Goal: Transaction & Acquisition: Purchase product/service

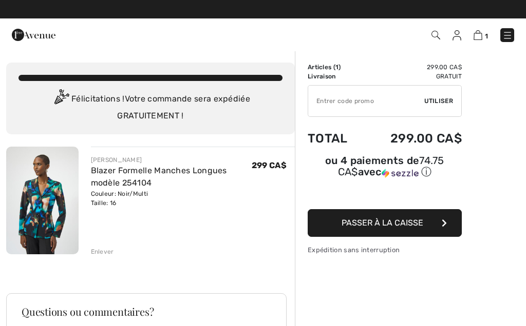
click at [420, 224] on span "Passer à la caisse" at bounding box center [382, 223] width 82 height 10
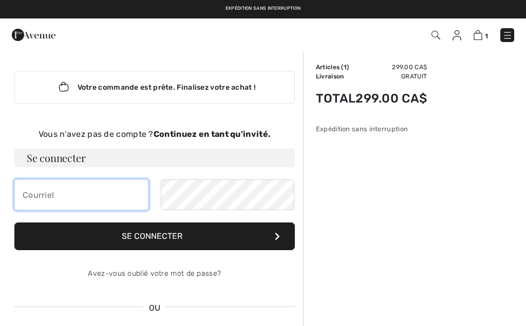
click at [54, 202] on input "email" at bounding box center [81, 195] width 134 height 31
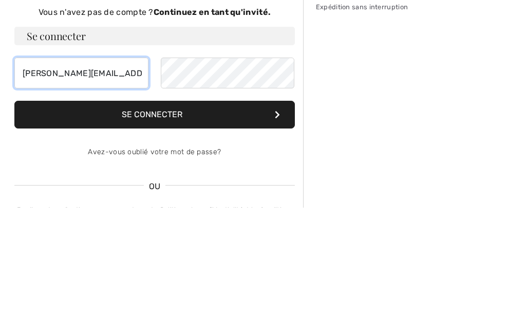
type input "brigitte.labelle1@gmail.com"
click at [165, 223] on button "Se connecter" at bounding box center [154, 237] width 280 height 28
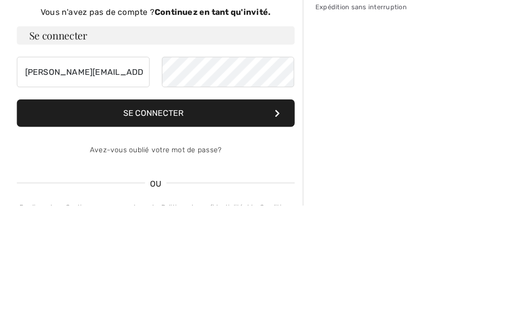
scroll to position [119, 0]
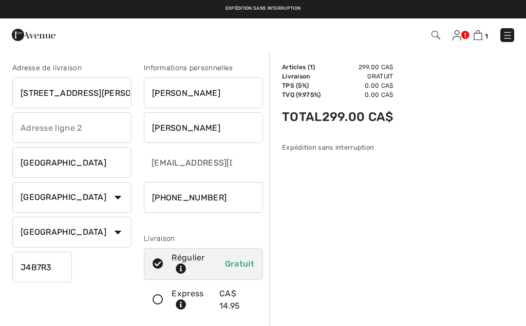
click at [451, 40] on span "1" at bounding box center [370, 35] width 286 height 14
click at [458, 33] on img at bounding box center [456, 35] width 9 height 10
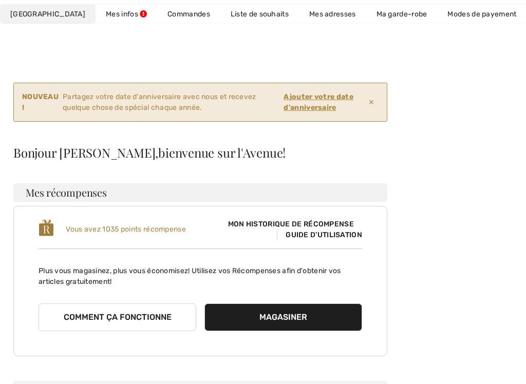
scroll to position [33, 0]
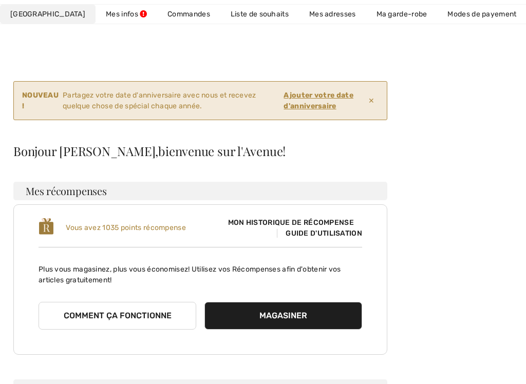
click at [318, 94] on ins "Ajouter votre date d'anniversaire" at bounding box center [317, 101] width 69 height 20
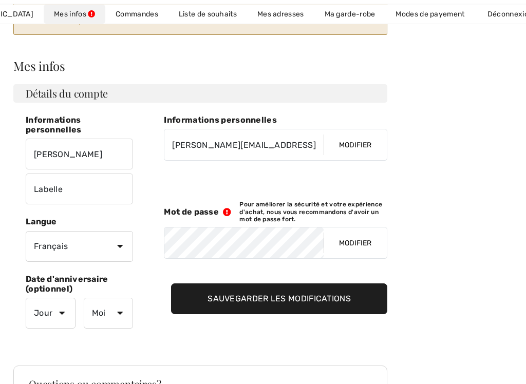
scroll to position [119, 0]
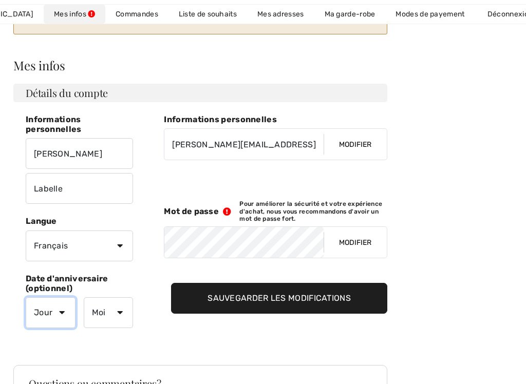
click at [63, 316] on select "Jour 1 2 3 4 5 6 7 8 9 10 11 12 13 14 15 16 17 18 19 20 21 22 23 24 25 26 27 28…" at bounding box center [51, 312] width 50 height 31
select select "22"
click at [117, 316] on select "Moi Janvier Février Mars Avril Mai Juin Juillet Aout Septembre Octobre Novembre…" at bounding box center [109, 312] width 50 height 31
select select "5"
click at [255, 300] on input "Sauvegarder les modifications" at bounding box center [279, 298] width 216 height 31
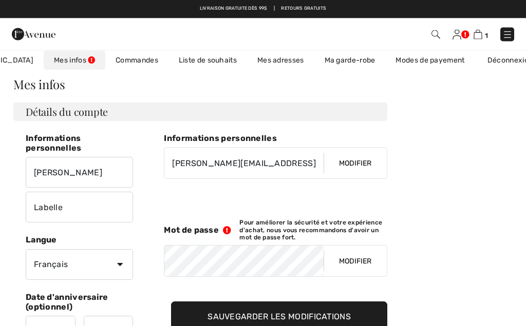
scroll to position [0, 0]
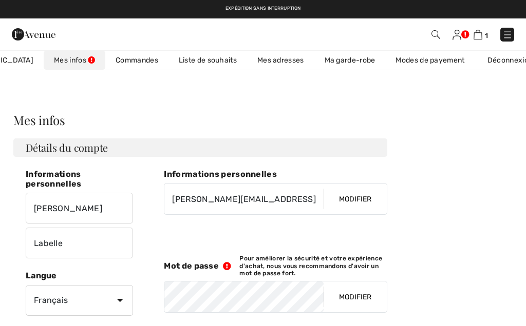
click at [477, 33] on img at bounding box center [477, 35] width 9 height 10
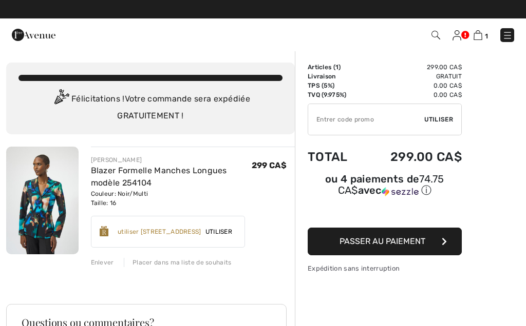
click at [236, 234] on span "Utiliser" at bounding box center [218, 231] width 35 height 9
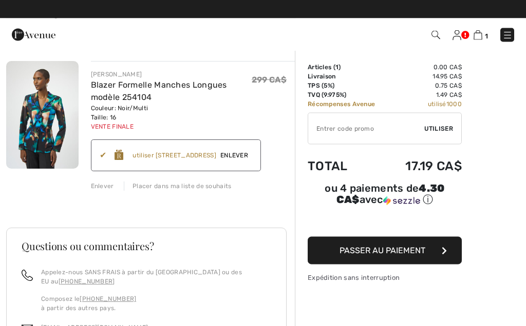
scroll to position [86, 0]
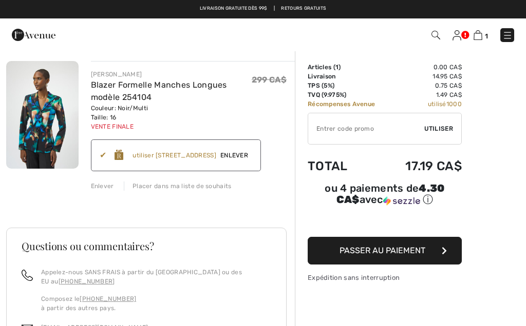
click at [338, 127] on input "TEXT" at bounding box center [366, 128] width 116 height 31
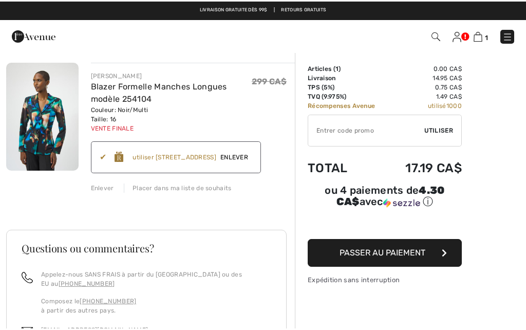
scroll to position [85, 0]
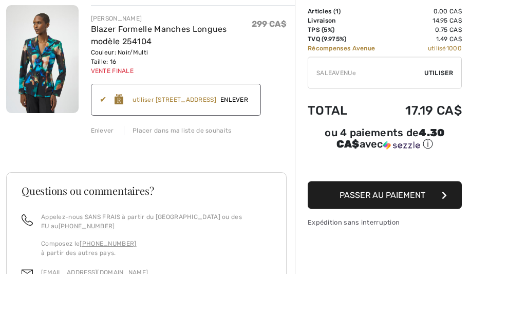
type input "SALEAVENUE"
click at [252, 151] on span "Enlever" at bounding box center [234, 155] width 36 height 9
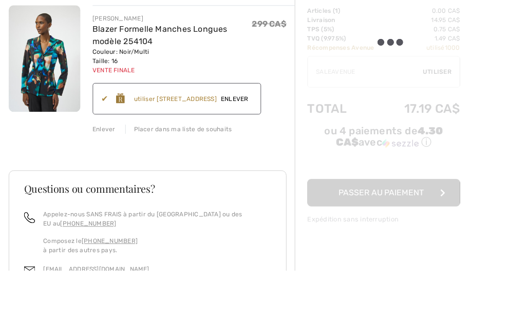
scroll to position [142, 0]
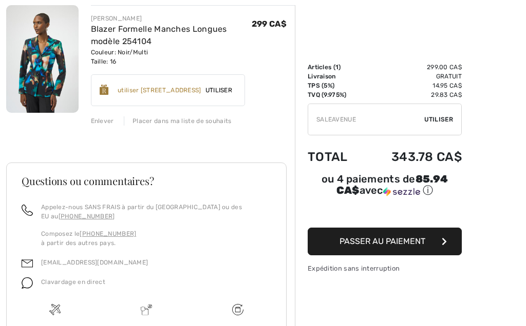
click at [440, 116] on span "Utiliser" at bounding box center [438, 119] width 29 height 9
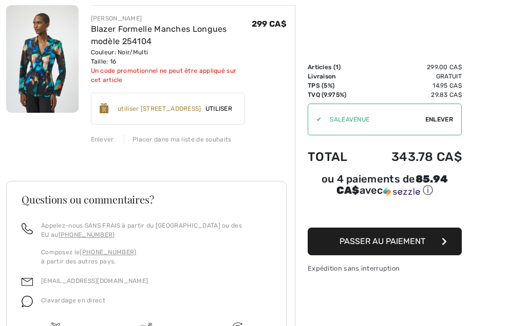
click at [437, 118] on span "Enlever" at bounding box center [439, 119] width 28 height 9
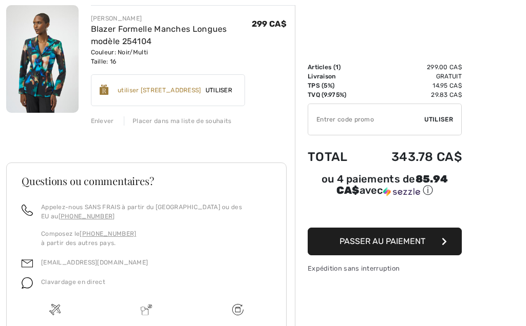
click at [231, 85] on div "Accumulez 35 Récompenses Avenue ✔ utiliser 1000 Récompenses Avenue Utiliser Enl…" at bounding box center [168, 90] width 154 height 32
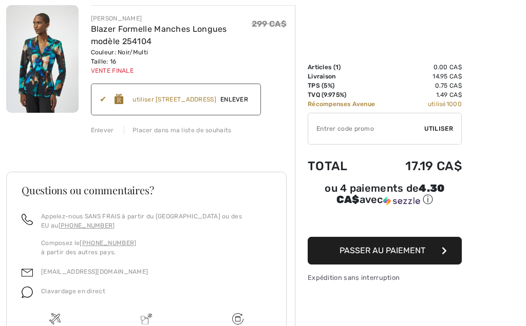
click at [437, 250] on button "Passer au paiement" at bounding box center [384, 251] width 154 height 28
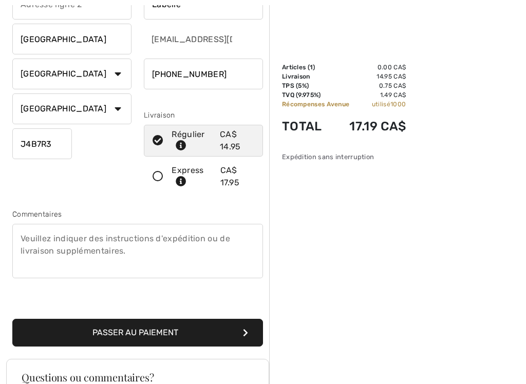
scroll to position [129, 0]
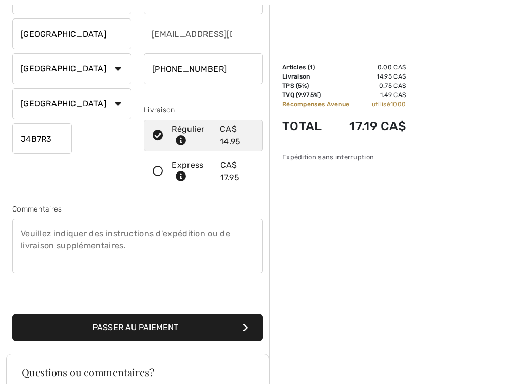
click at [180, 323] on button "Passer au paiement" at bounding box center [137, 328] width 250 height 28
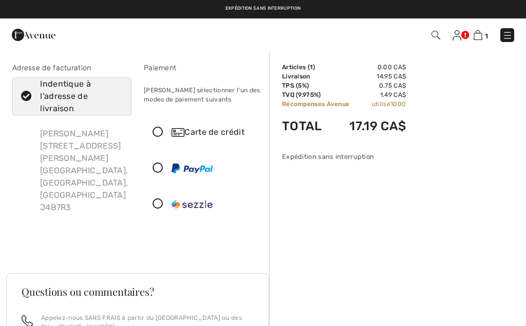
click at [153, 129] on icon at bounding box center [157, 132] width 27 height 11
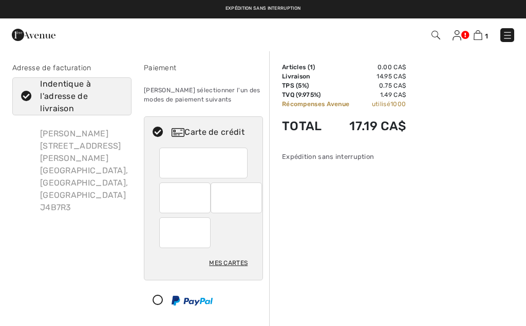
click at [230, 268] on div "Mes cartes" at bounding box center [228, 263] width 38 height 17
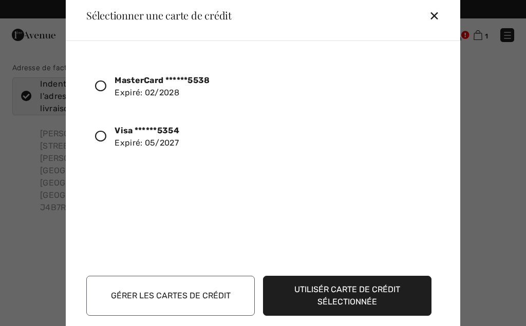
click at [95, 88] on icon at bounding box center [100, 86] width 11 height 11
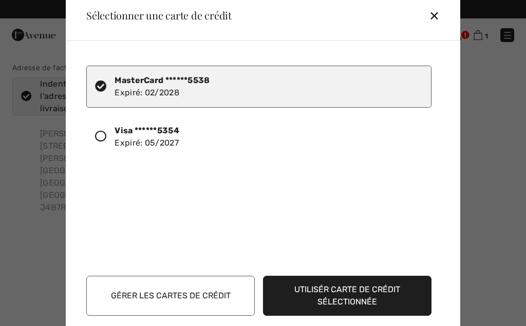
click at [354, 305] on button "Utilisér carte de crédit sélectionnée" at bounding box center [347, 296] width 168 height 40
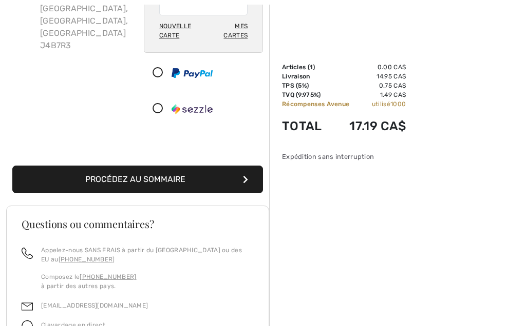
scroll to position [162, 0]
click at [184, 192] on button "Procédez au sommaire" at bounding box center [137, 180] width 250 height 28
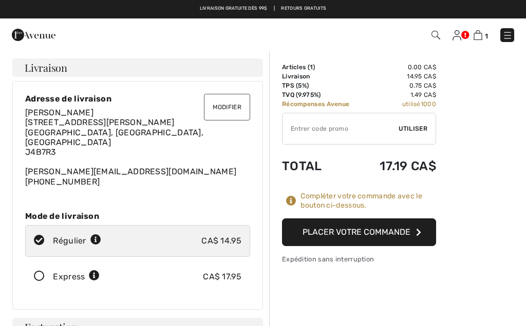
click at [418, 232] on icon "button" at bounding box center [418, 232] width 5 height 8
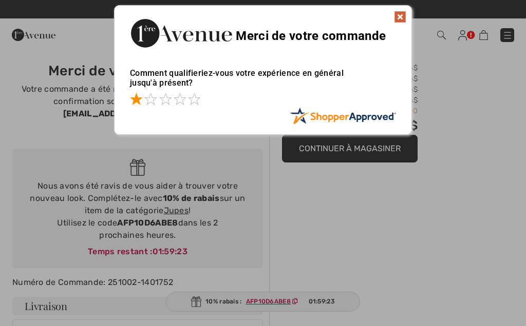
click at [131, 103] on span at bounding box center [136, 99] width 12 height 12
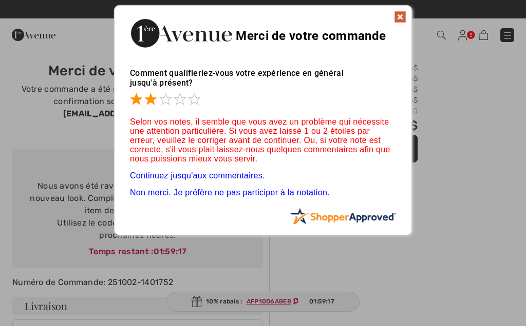
click at [146, 95] on span at bounding box center [150, 99] width 12 height 12
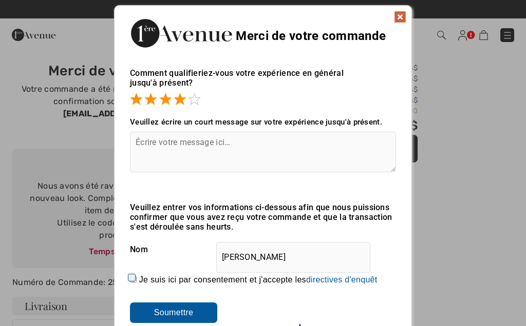
click at [176, 97] on span at bounding box center [179, 99] width 12 height 12
click at [196, 100] on span at bounding box center [194, 99] width 12 height 12
click at [164, 146] on textarea at bounding box center [263, 152] width 266 height 41
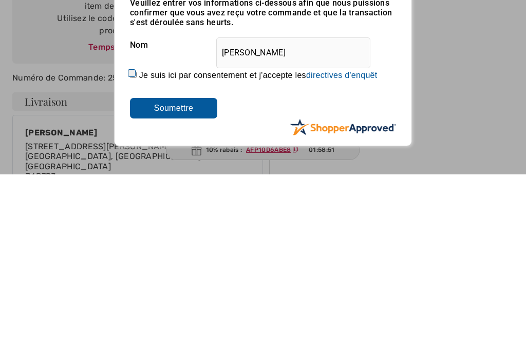
type textarea "Excellent"
click at [136, 255] on input "Je suis ici par consentement et j'accepte les En soumettant une évaluation, vou…" at bounding box center [133, 258] width 7 height 7
checkbox input "true"
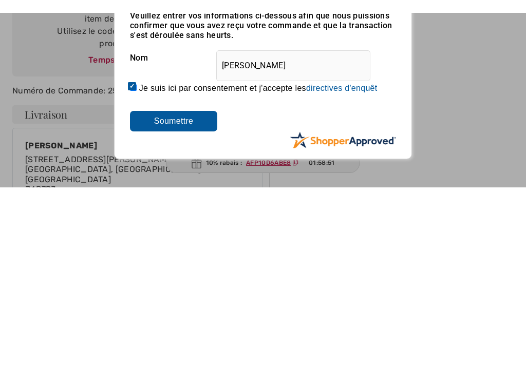
scroll to position [205, 0]
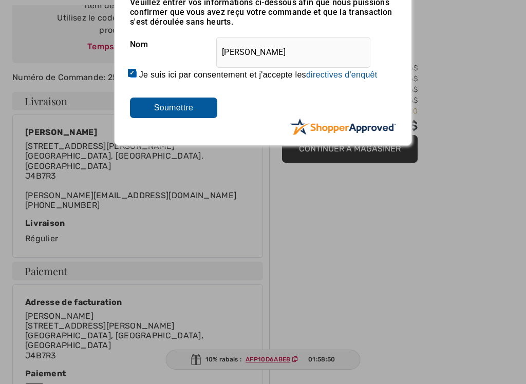
click at [173, 111] on input "Soumettre" at bounding box center [173, 108] width 87 height 21
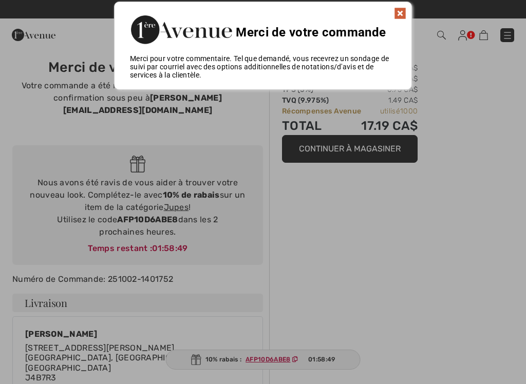
scroll to position [0, 0]
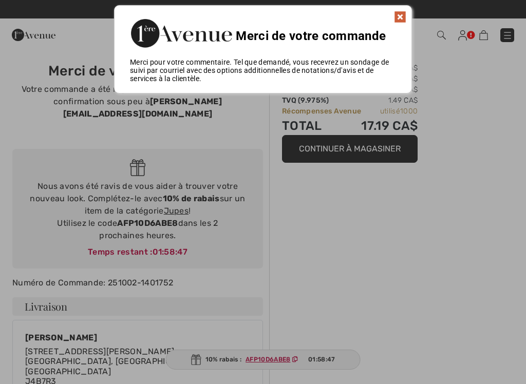
click at [403, 14] on img at bounding box center [400, 17] width 12 height 12
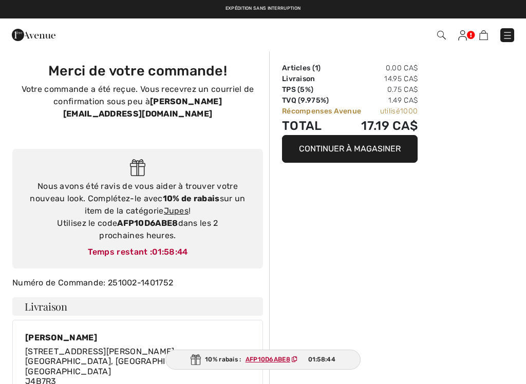
click at [466, 29] on link at bounding box center [462, 35] width 9 height 12
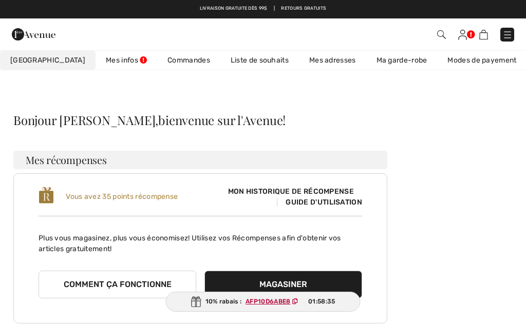
click at [507, 31] on img at bounding box center [507, 35] width 10 height 10
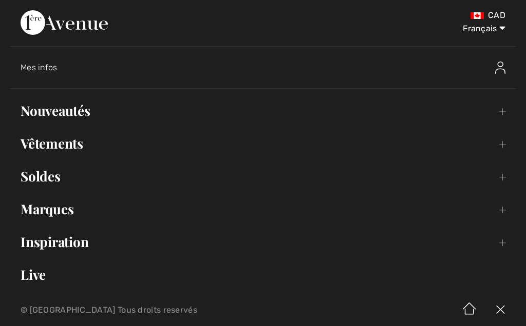
click at [495, 65] on img at bounding box center [500, 68] width 10 height 12
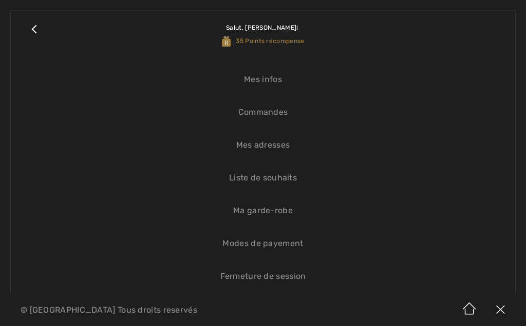
click at [283, 279] on link "Fermeture de session" at bounding box center [263, 276] width 484 height 23
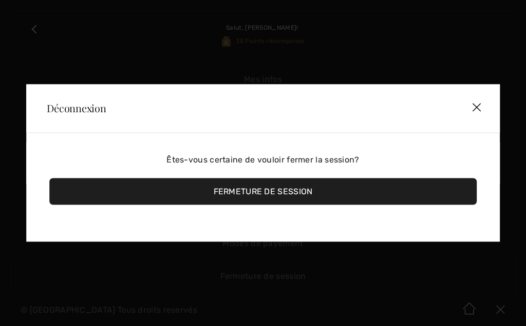
click at [255, 197] on div "Fermeture de session" at bounding box center [262, 192] width 427 height 27
